Goal: Task Accomplishment & Management: Use online tool/utility

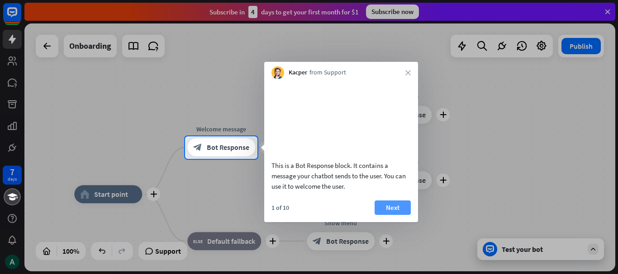
click at [386, 215] on button "Next" at bounding box center [392, 208] width 36 height 14
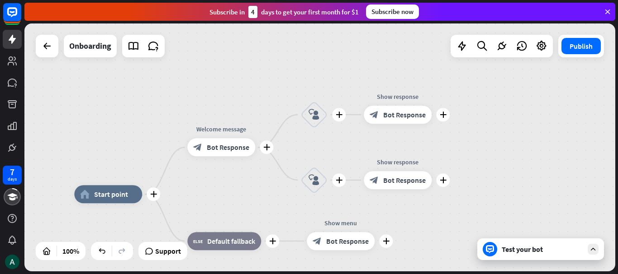
click at [374, 232] on div "Edit name more_horiz plus Show menu block_bot_response Bot Response" at bounding box center [341, 241] width 68 height 18
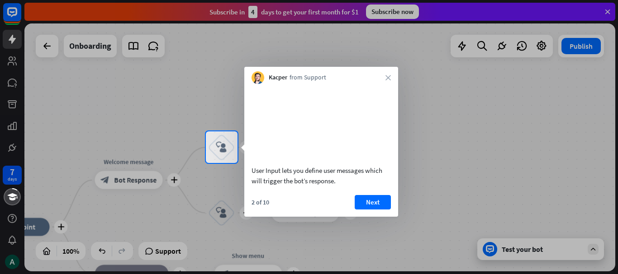
click at [390, 217] on div "2 of 10 Next" at bounding box center [321, 206] width 154 height 22
click at [387, 210] on button "Next" at bounding box center [372, 202] width 36 height 14
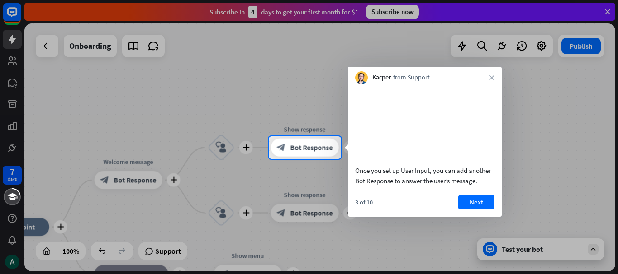
click at [387, 213] on div "3 of 10 Next" at bounding box center [425, 206] width 154 height 22
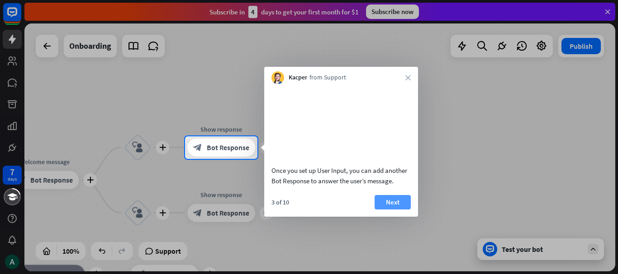
click at [397, 210] on button "Next" at bounding box center [392, 202] width 36 height 14
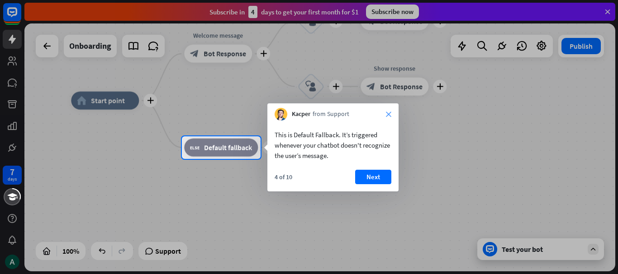
click at [390, 112] on icon "close" at bounding box center [388, 114] width 5 height 5
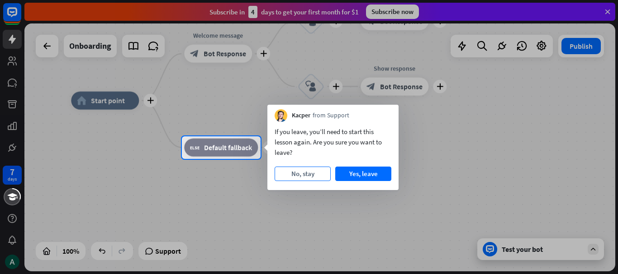
click at [319, 172] on button "No, stay" at bounding box center [302, 174] width 56 height 14
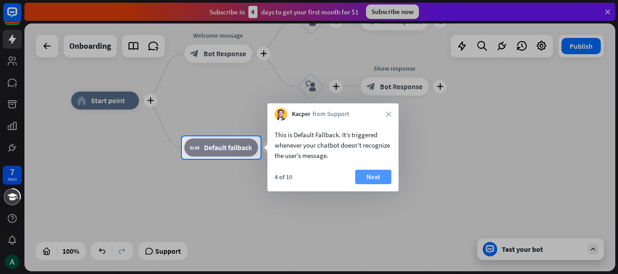
click at [366, 179] on button "Next" at bounding box center [373, 177] width 36 height 14
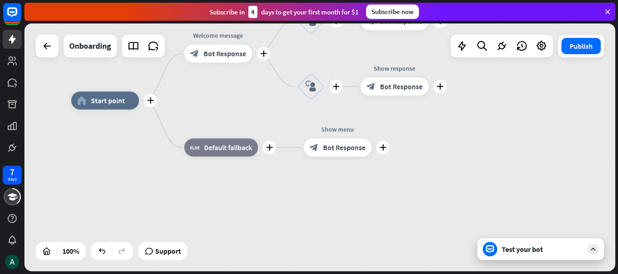
click at [366, 179] on div "plus home_2 Start point plus Welcome message block_bot_response Bot Response pl…" at bounding box center [366, 225] width 591 height 248
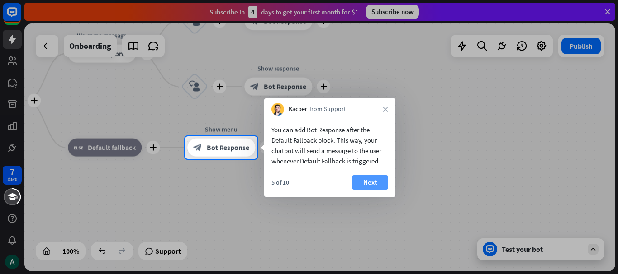
click at [379, 176] on button "Next" at bounding box center [370, 182] width 36 height 14
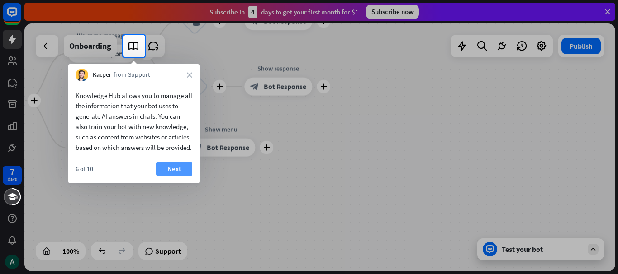
click at [172, 176] on button "Next" at bounding box center [174, 169] width 36 height 14
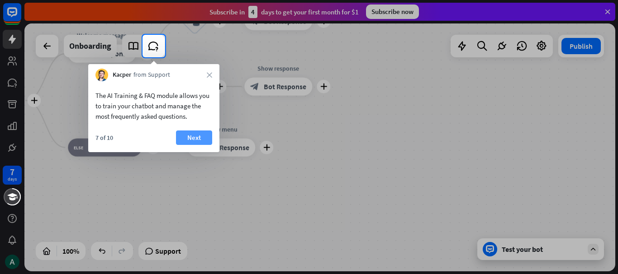
click at [187, 134] on button "Next" at bounding box center [194, 138] width 36 height 14
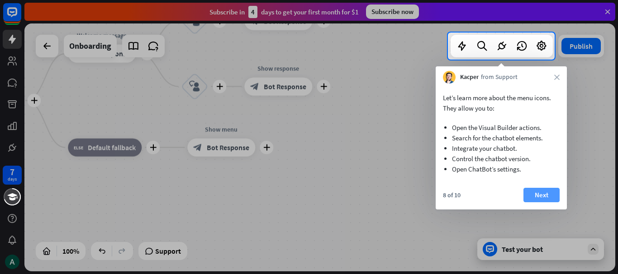
click at [535, 194] on button "Next" at bounding box center [541, 195] width 36 height 14
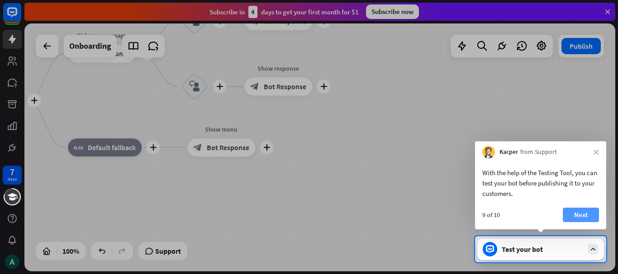
click at [571, 215] on button "Next" at bounding box center [581, 215] width 36 height 14
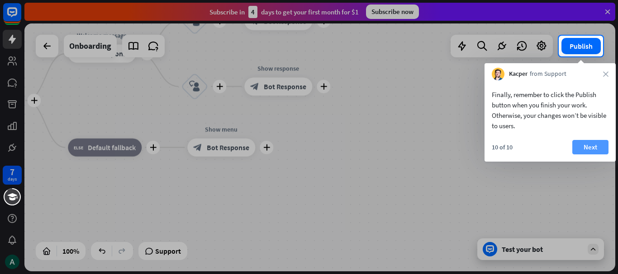
click at [596, 151] on button "Next" at bounding box center [590, 147] width 36 height 14
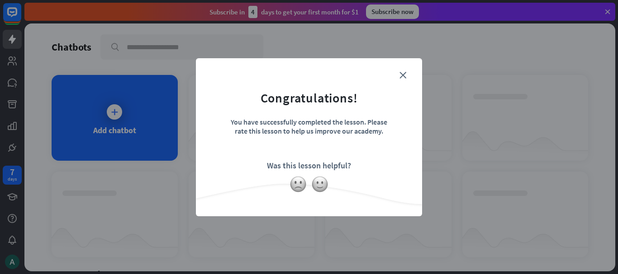
click at [411, 67] on div "close Congratulations! You have successfully completed the lesson. Please rate …" at bounding box center [309, 137] width 226 height 158
click at [322, 183] on img at bounding box center [319, 184] width 17 height 17
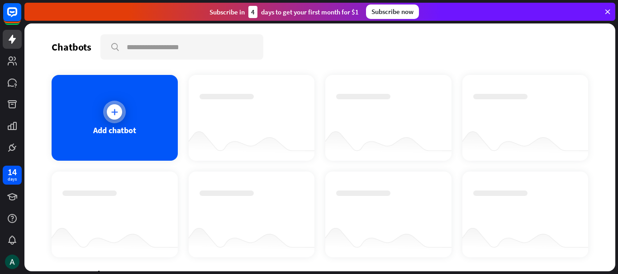
click at [99, 106] on div "Add chatbot" at bounding box center [115, 118] width 126 height 86
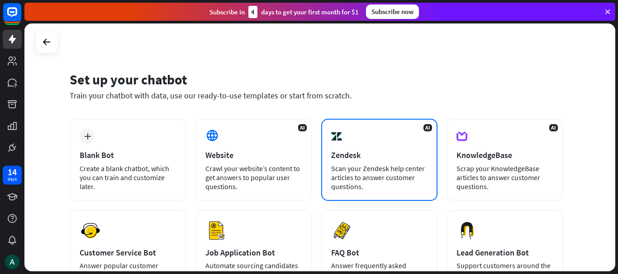
click at [351, 156] on div "Zendesk" at bounding box center [379, 155] width 97 height 10
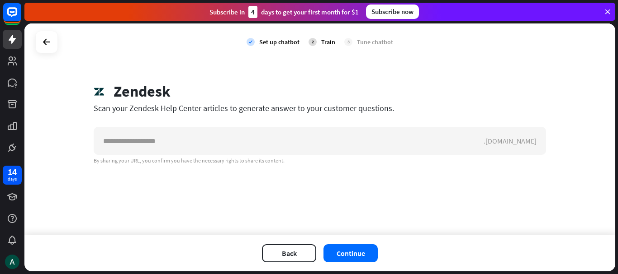
click at [351, 156] on div ".[DOMAIN_NAME] By sharing your URL, you confirm you have the necessary rights t…" at bounding box center [320, 146] width 452 height 38
click at [272, 123] on div "Zendesk Scan your Zendesk Help Center articles to generate answer to your custo…" at bounding box center [320, 123] width 474 height 82
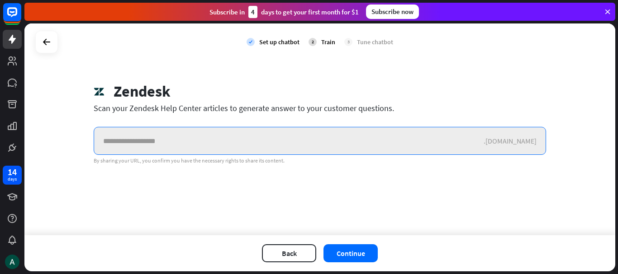
click at [273, 136] on input "text" at bounding box center [288, 141] width 389 height 27
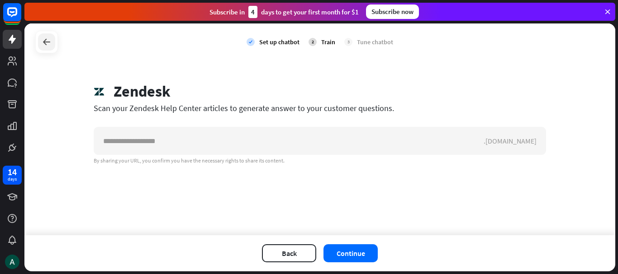
click at [42, 47] on icon at bounding box center [46, 42] width 11 height 11
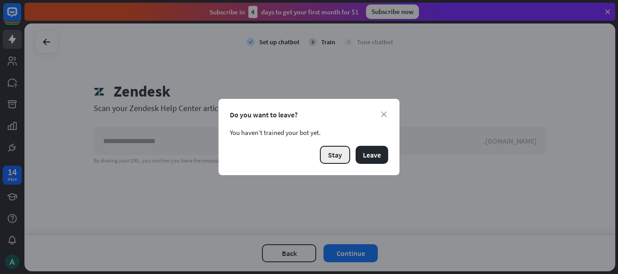
click at [334, 155] on button "Stay" at bounding box center [335, 155] width 30 height 18
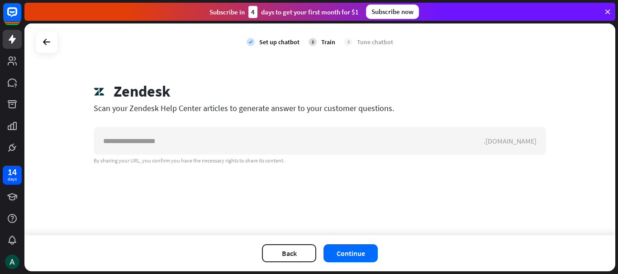
click at [33, 31] on div "check Set up chatbot 2 Train 3 Tune chatbot" at bounding box center [319, 42] width 591 height 37
click at [275, 251] on button "Back" at bounding box center [289, 254] width 54 height 18
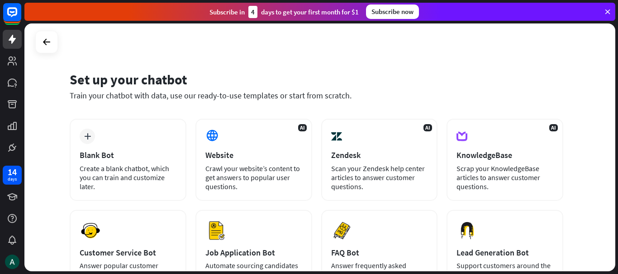
click at [34, 44] on div "Set up your chatbot Train your chatbot with data, use our ready-to-use template…" at bounding box center [319, 148] width 591 height 248
click at [38, 43] on div at bounding box center [46, 41] width 17 height 17
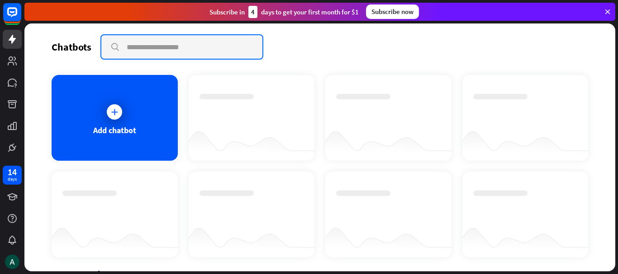
click at [185, 49] on input "text" at bounding box center [181, 47] width 161 height 24
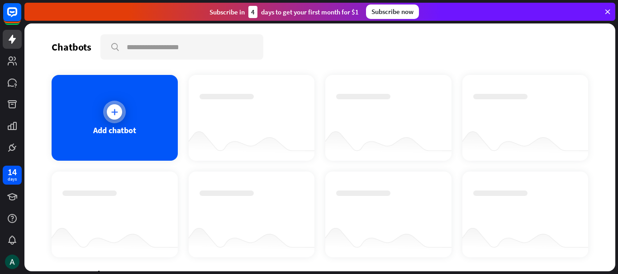
click at [130, 136] on div "Add chatbot" at bounding box center [115, 118] width 126 height 86
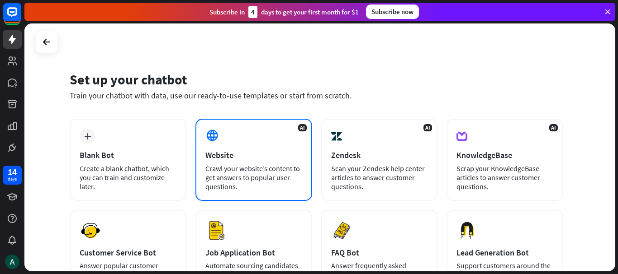
click at [251, 156] on div "Website" at bounding box center [253, 155] width 97 height 10
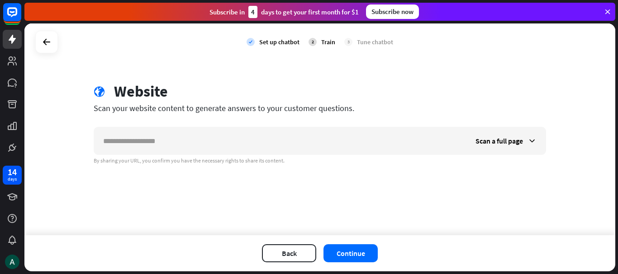
click at [31, 43] on div "check Set up chatbot 2 Train 3 Tune chatbot" at bounding box center [319, 42] width 591 height 37
click at [46, 43] on icon at bounding box center [46, 42] width 11 height 11
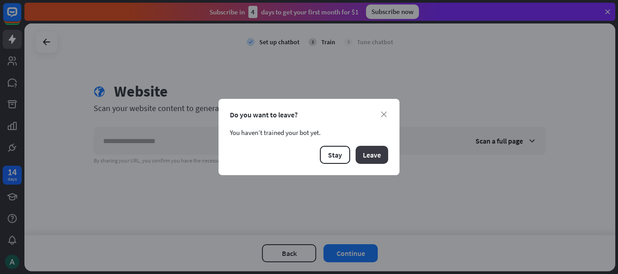
click at [370, 155] on button "Leave" at bounding box center [371, 155] width 33 height 18
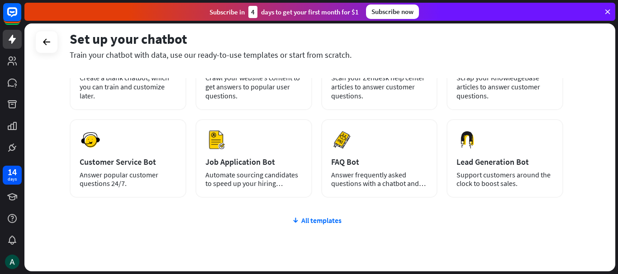
scroll to position [126, 0]
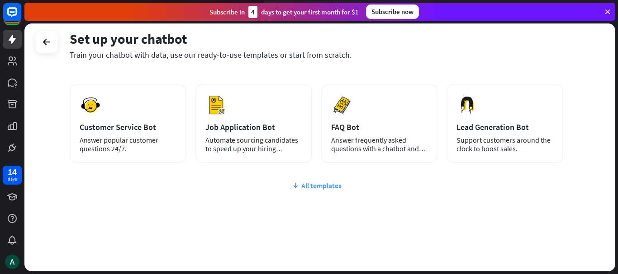
click at [321, 183] on div "All templates" at bounding box center [316, 185] width 493 height 9
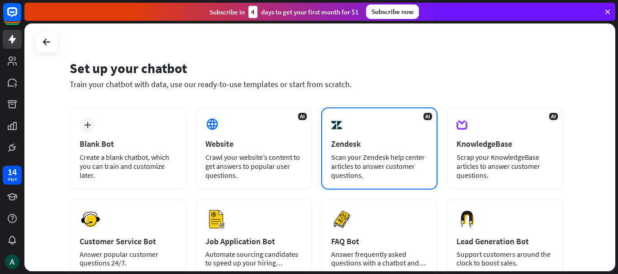
scroll to position [0, 0]
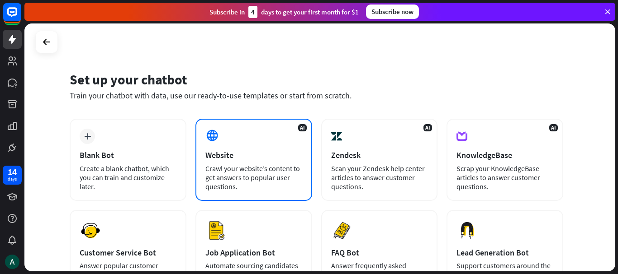
click at [227, 152] on div "Website" at bounding box center [253, 155] width 97 height 10
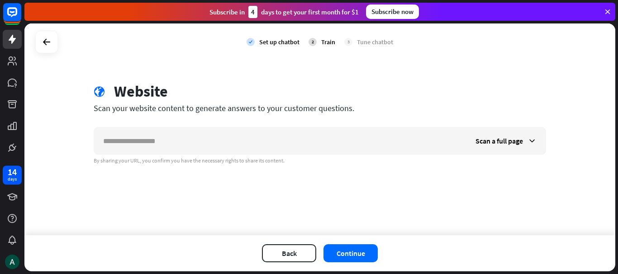
click at [227, 152] on input "text" at bounding box center [280, 141] width 372 height 27
click at [528, 140] on icon at bounding box center [531, 141] width 9 height 9
